Goal: Connect with others: Connect with other users

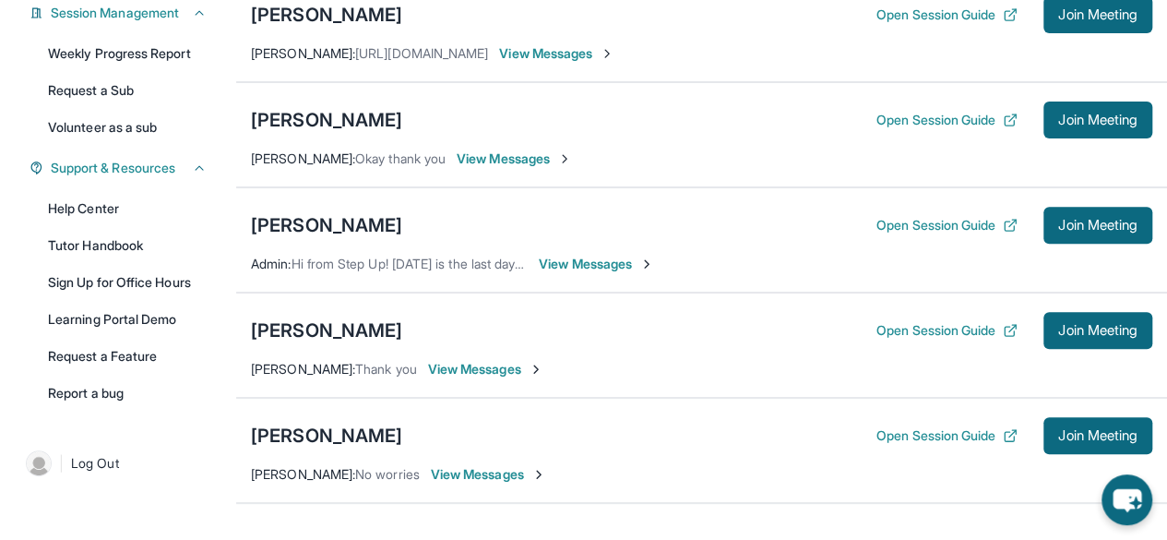
scroll to position [294, 0]
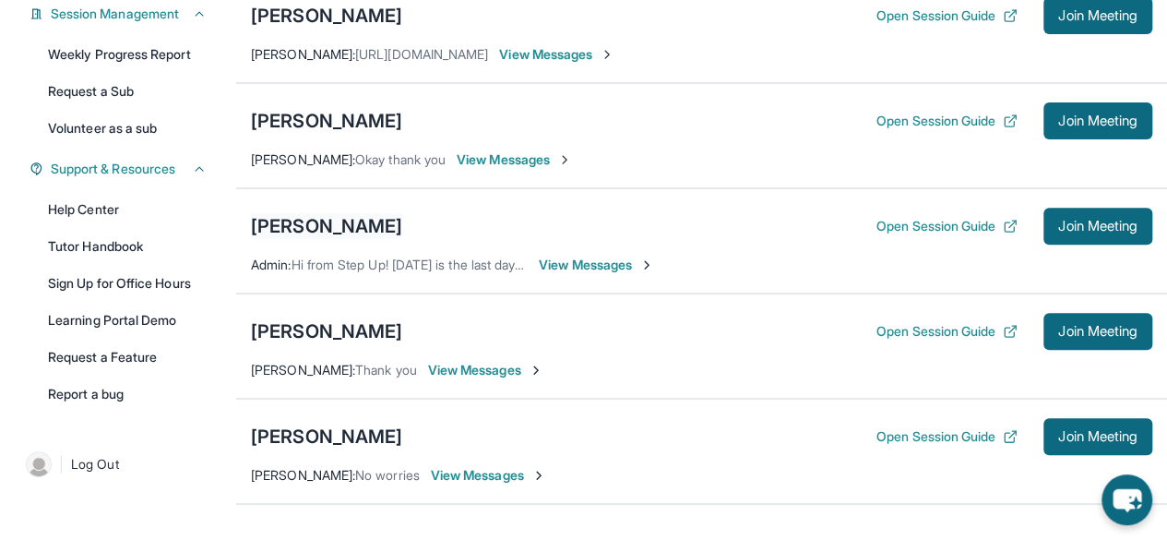
click at [307, 237] on div "[PERSON_NAME]" at bounding box center [326, 226] width 151 height 26
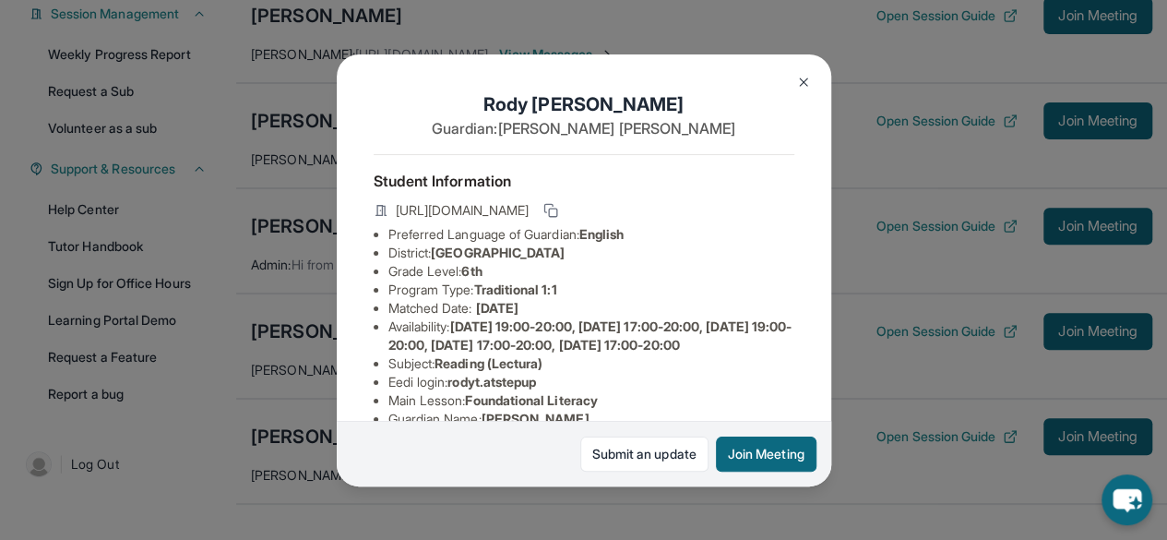
click at [801, 91] on button at bounding box center [803, 82] width 37 height 37
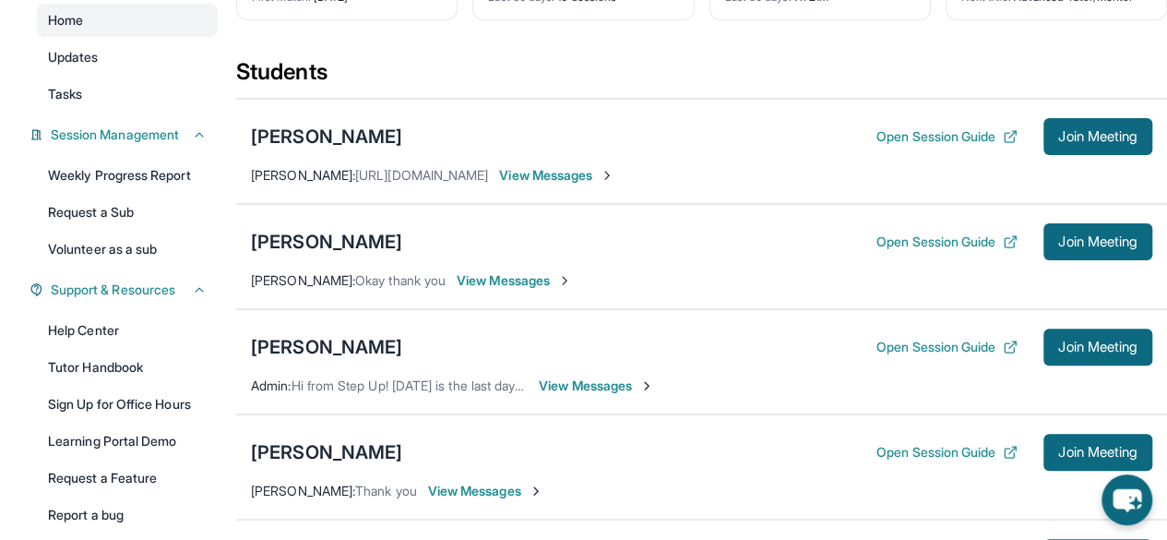
scroll to position [172, 0]
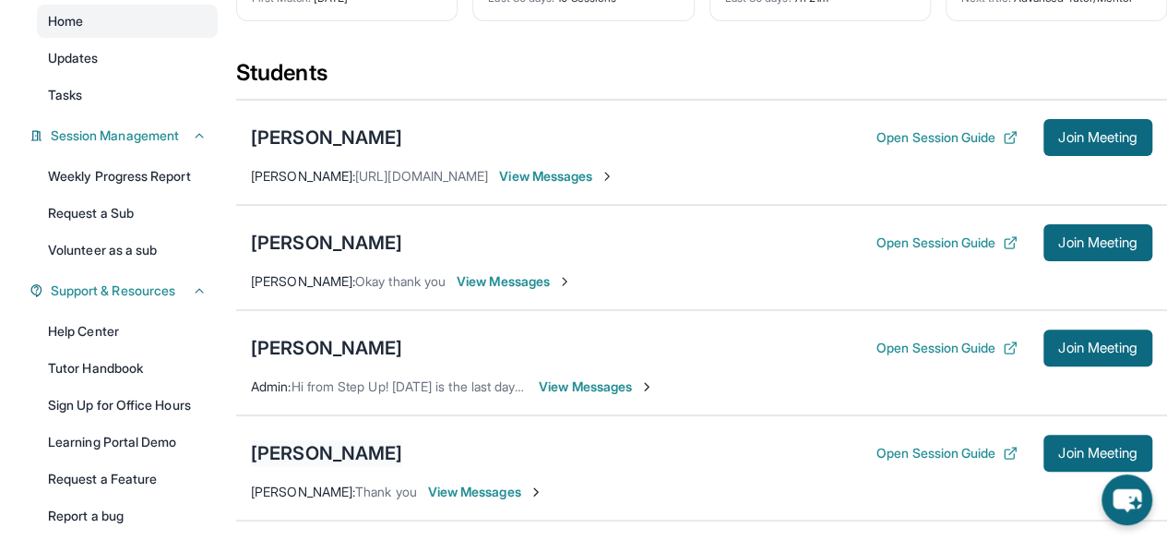
click at [296, 466] on div "Ariana Namboori" at bounding box center [326, 453] width 151 height 26
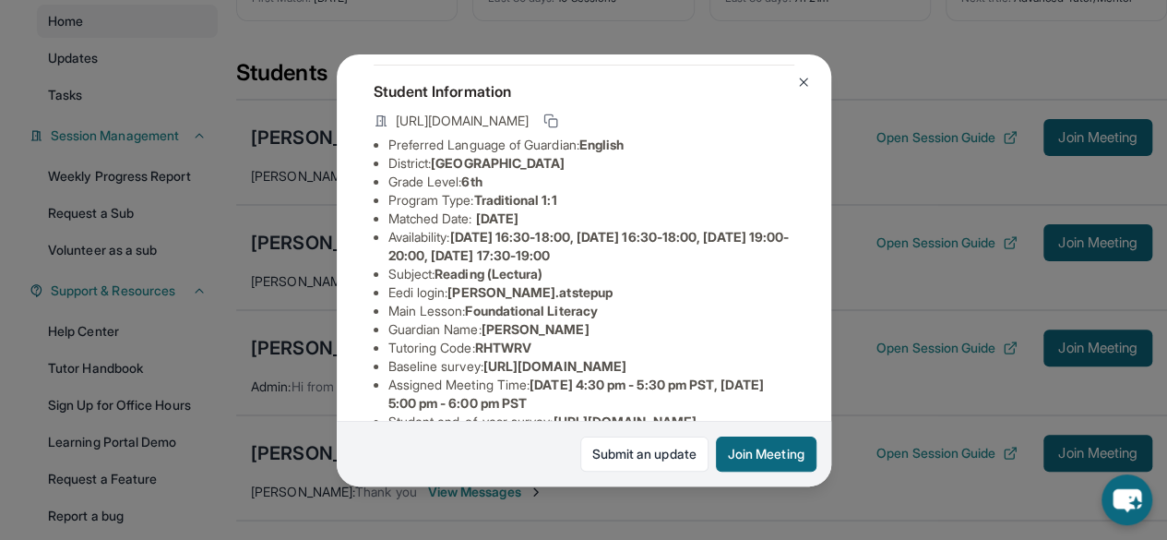
scroll to position [96, 0]
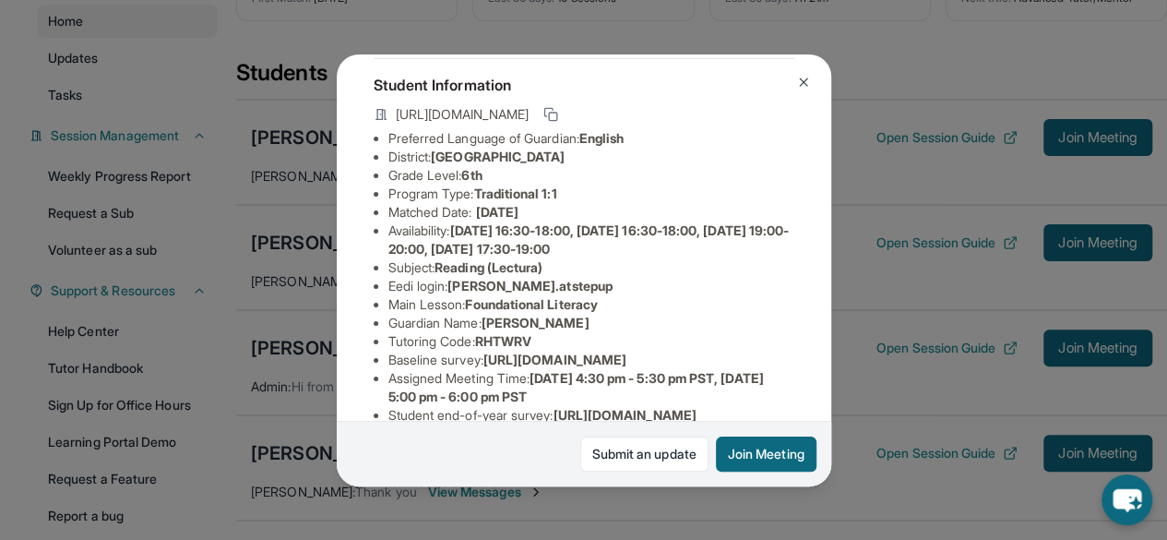
click at [799, 84] on img at bounding box center [803, 82] width 15 height 15
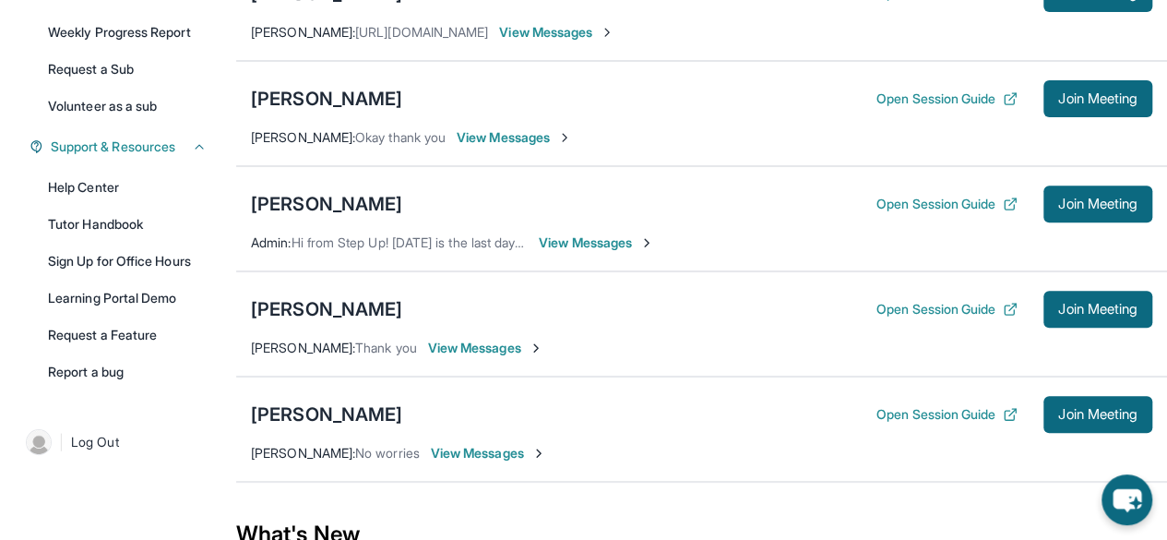
scroll to position [317, 0]
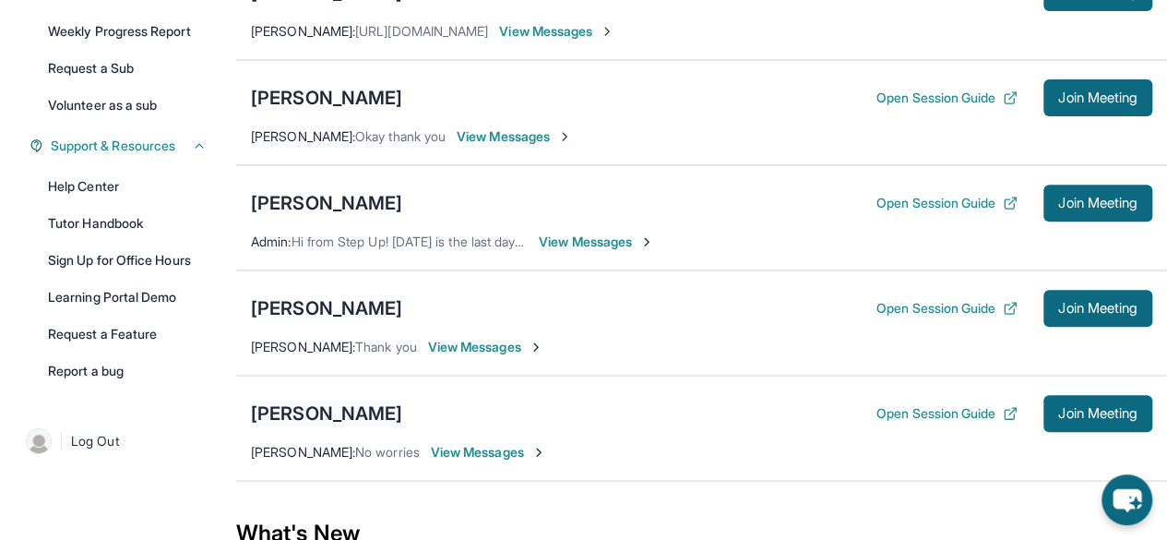
click at [351, 421] on div "Ivanka Khadka" at bounding box center [326, 413] width 151 height 26
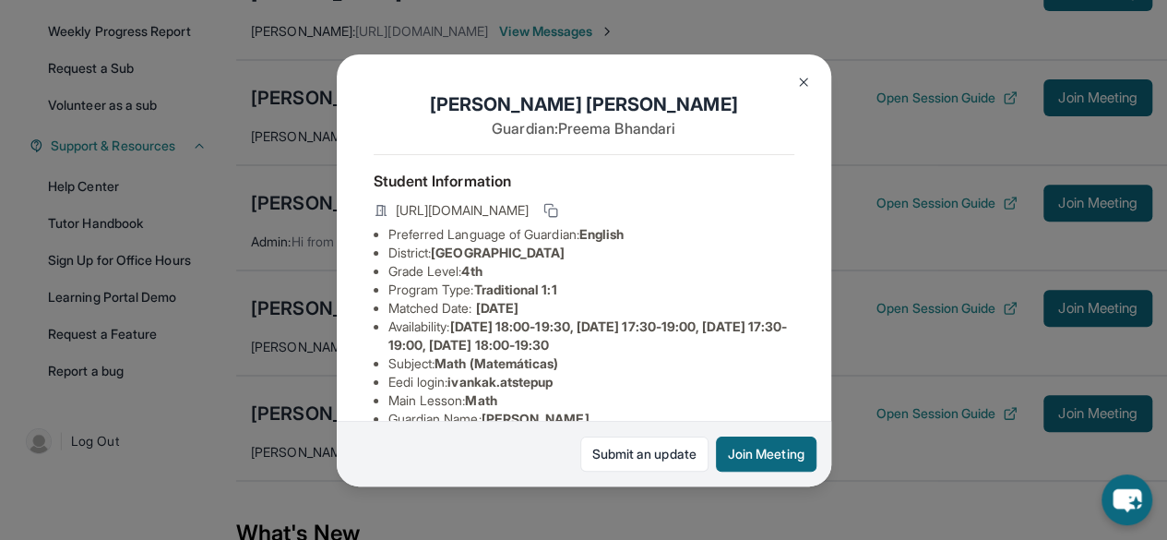
click at [800, 78] on img at bounding box center [803, 82] width 15 height 15
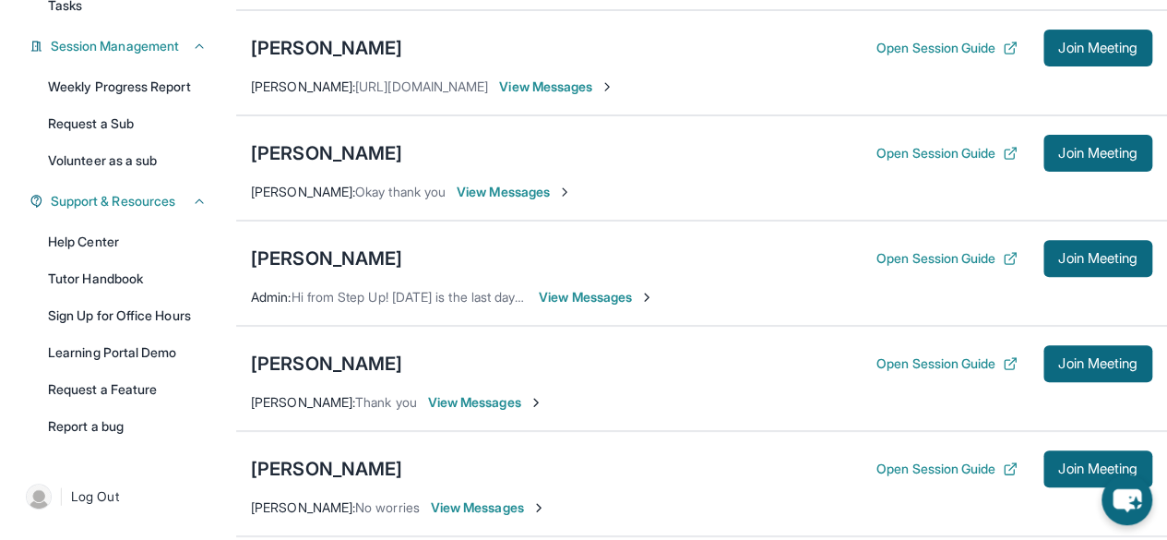
scroll to position [253, 0]
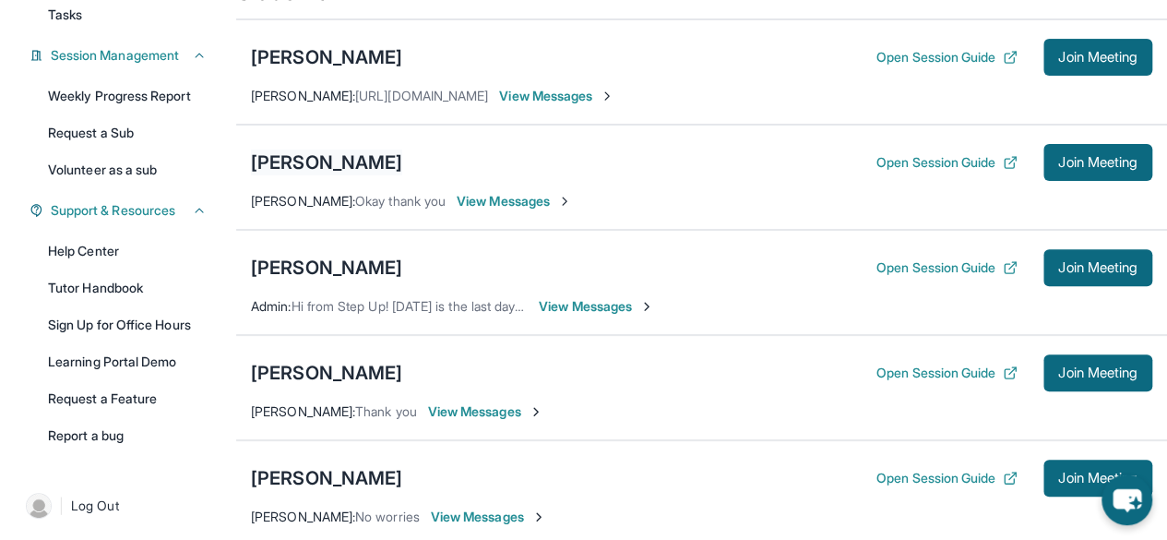
click at [341, 175] on div "Kylie Zamora" at bounding box center [326, 162] width 151 height 26
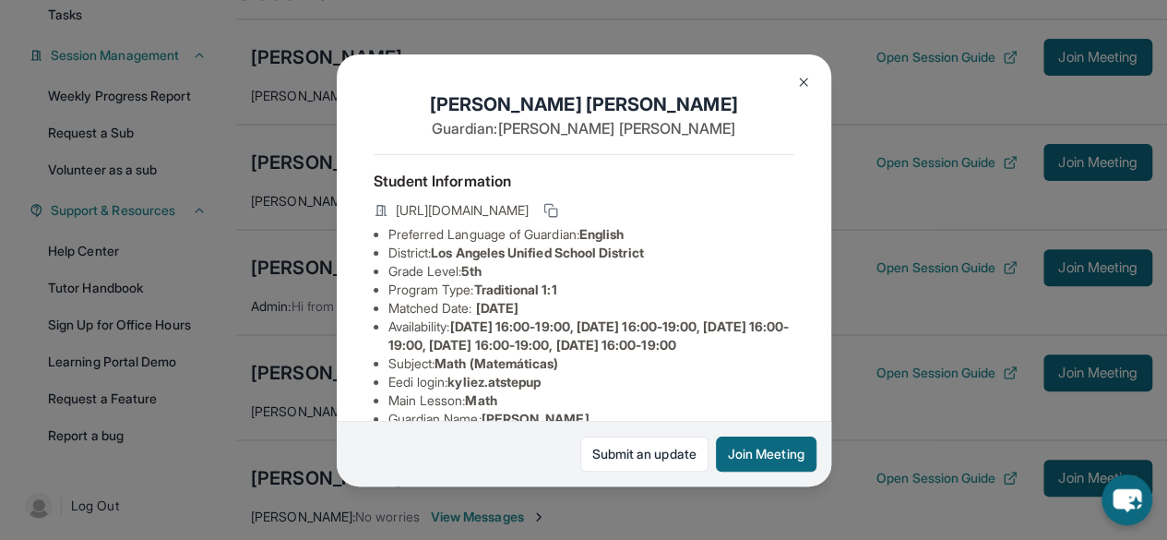
scroll to position [11, 0]
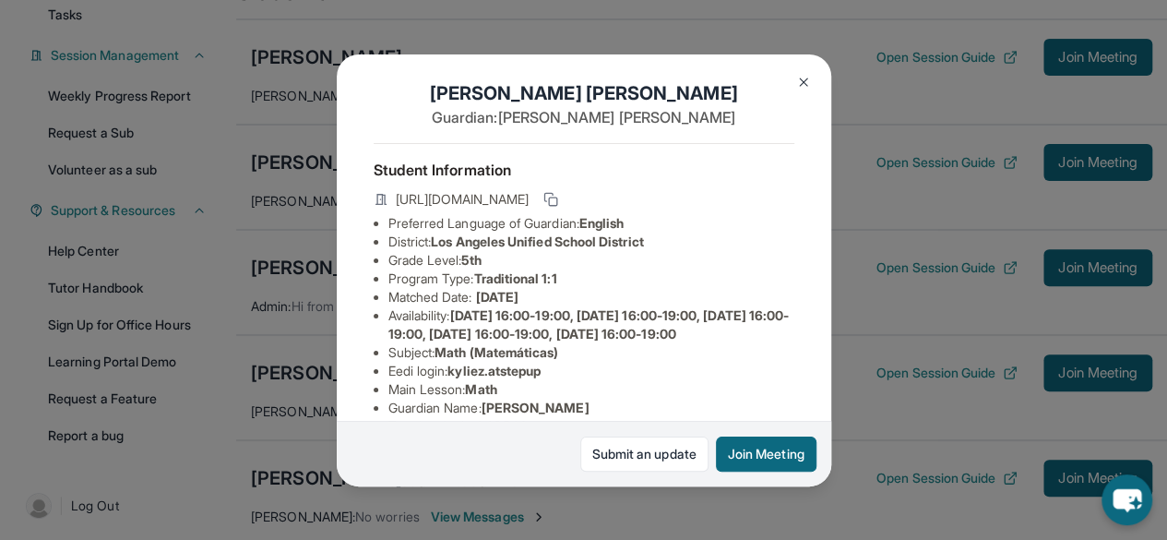
click at [804, 80] on img at bounding box center [803, 82] width 15 height 15
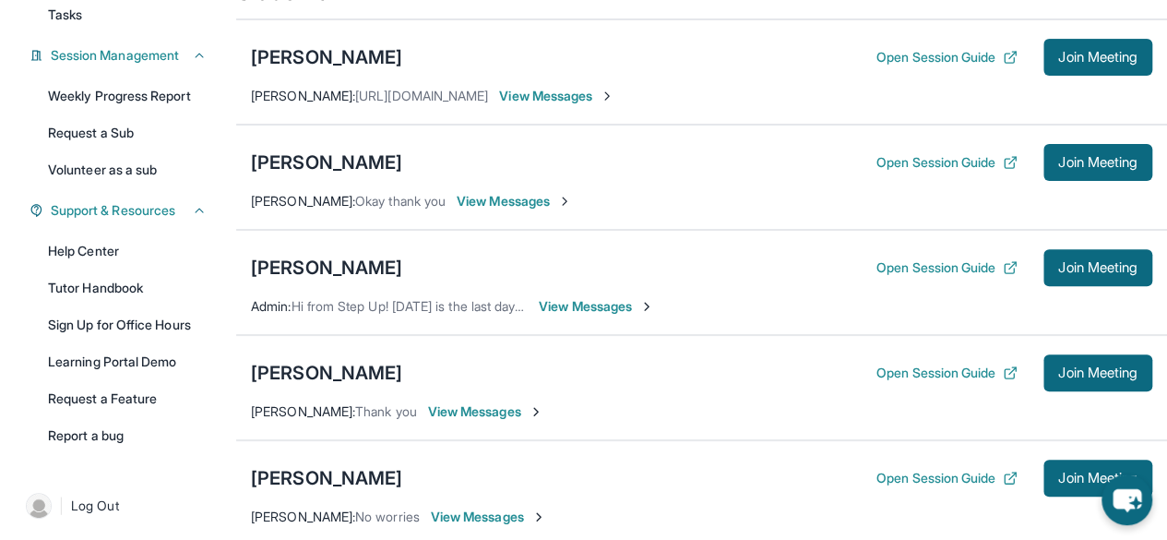
scroll to position [281, 0]
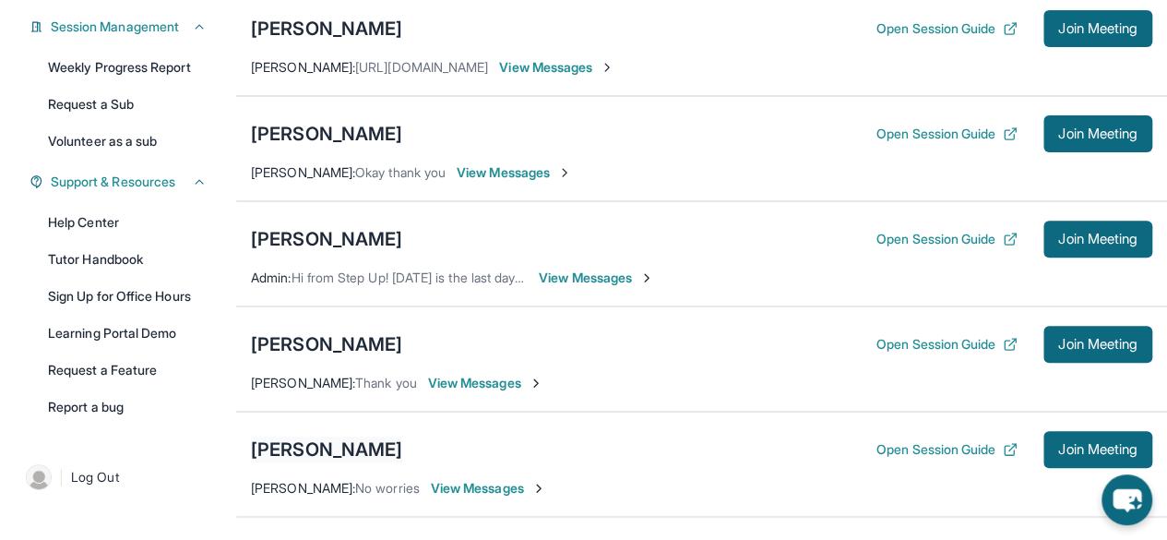
click at [313, 453] on div "Ivanka Khadka" at bounding box center [326, 449] width 151 height 26
